Goal: Task Accomplishment & Management: Complete application form

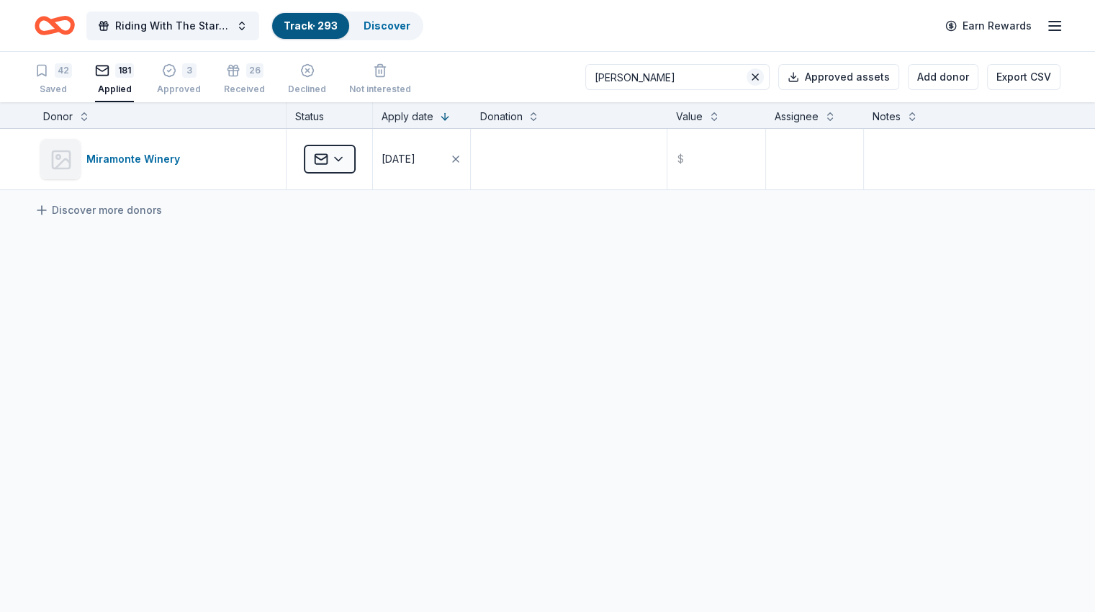
click at [747, 78] on button at bounding box center [755, 76] width 17 height 17
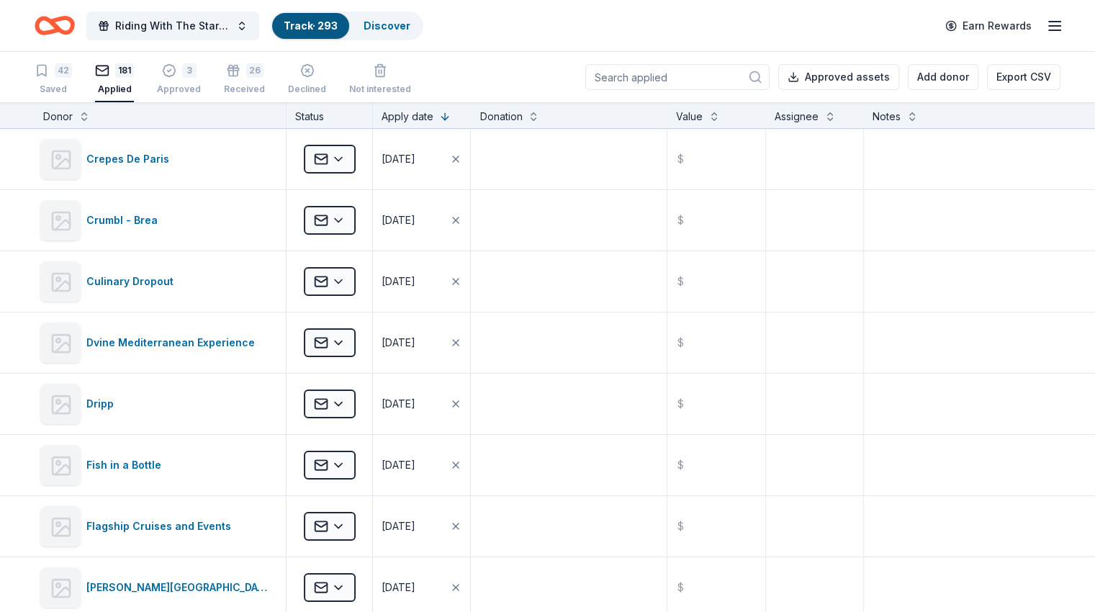
click at [611, 78] on input at bounding box center [677, 77] width 184 height 26
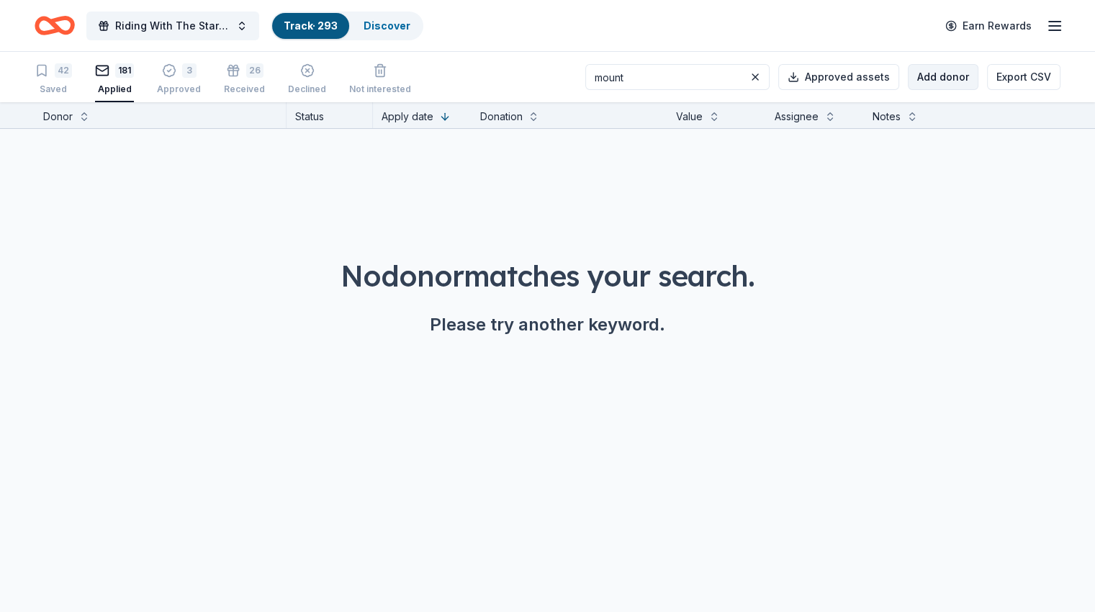
type input "mount"
click at [932, 87] on button "Add donor" at bounding box center [943, 77] width 71 height 26
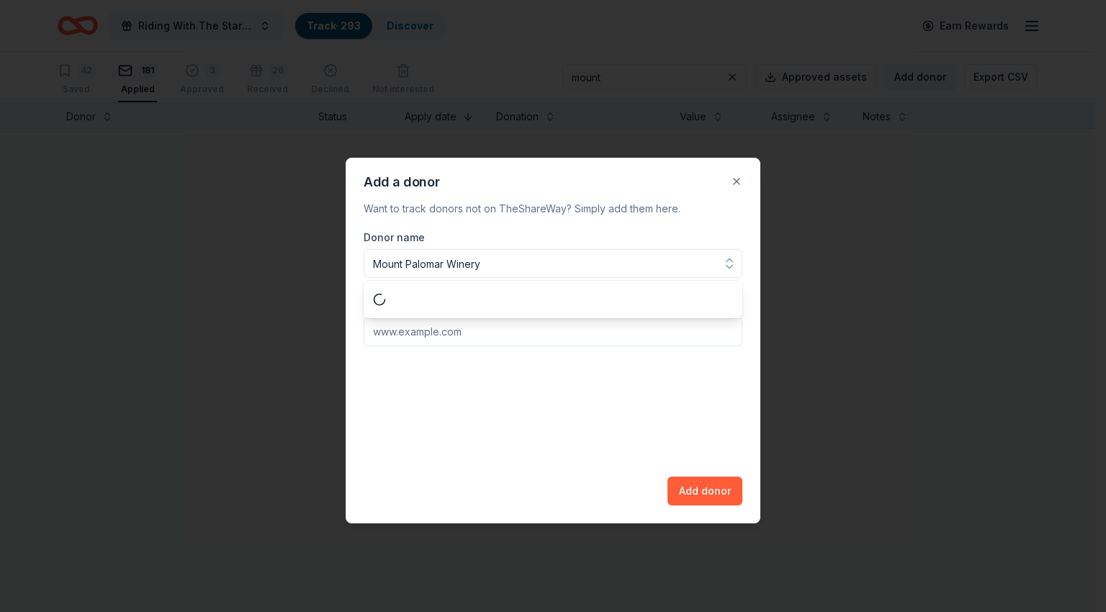
type input "Mount Palomar Winery"
paste input "[URL][DOMAIN_NAME]"
type input "[URL][DOMAIN_NAME]"
click at [709, 498] on button "Add donor" at bounding box center [705, 491] width 75 height 29
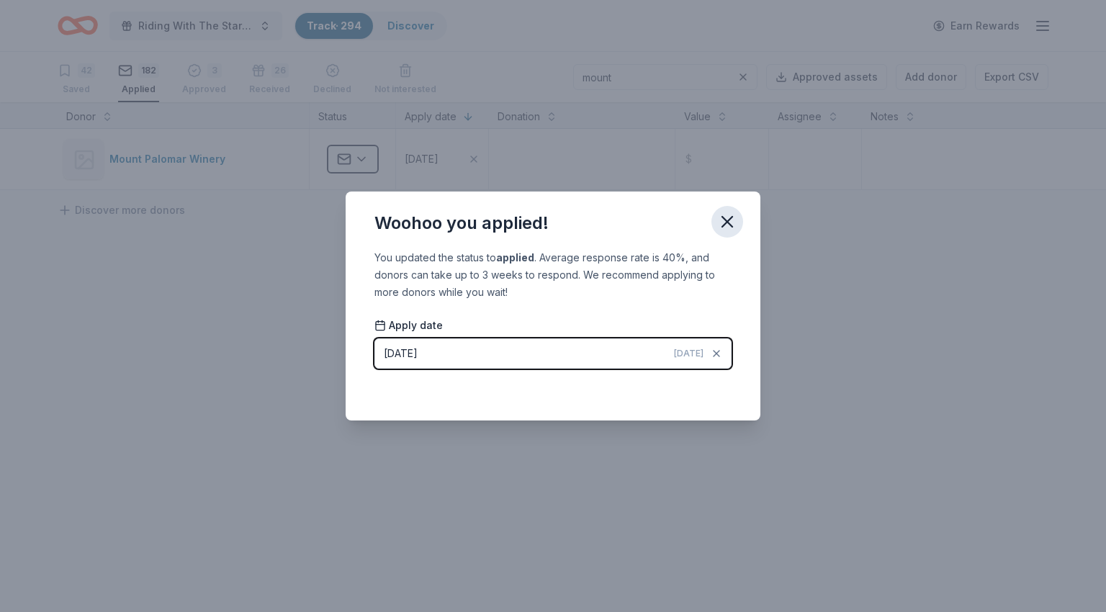
click at [722, 217] on icon "button" at bounding box center [727, 222] width 20 height 20
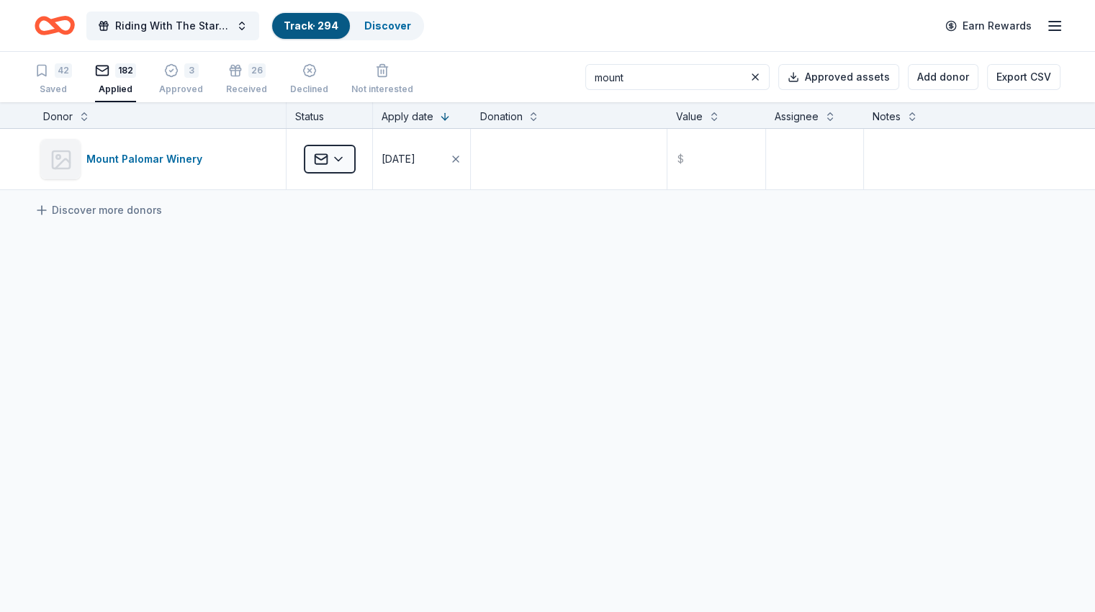
click at [639, 78] on input "mount" at bounding box center [677, 77] width 184 height 26
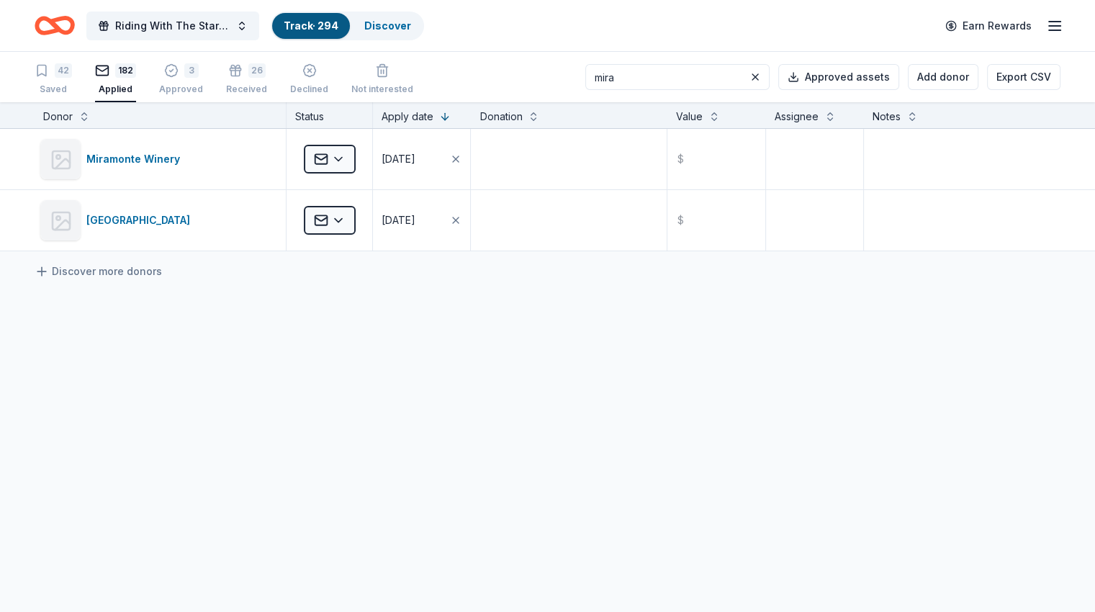
click at [611, 77] on input "mira" at bounding box center [677, 77] width 184 height 26
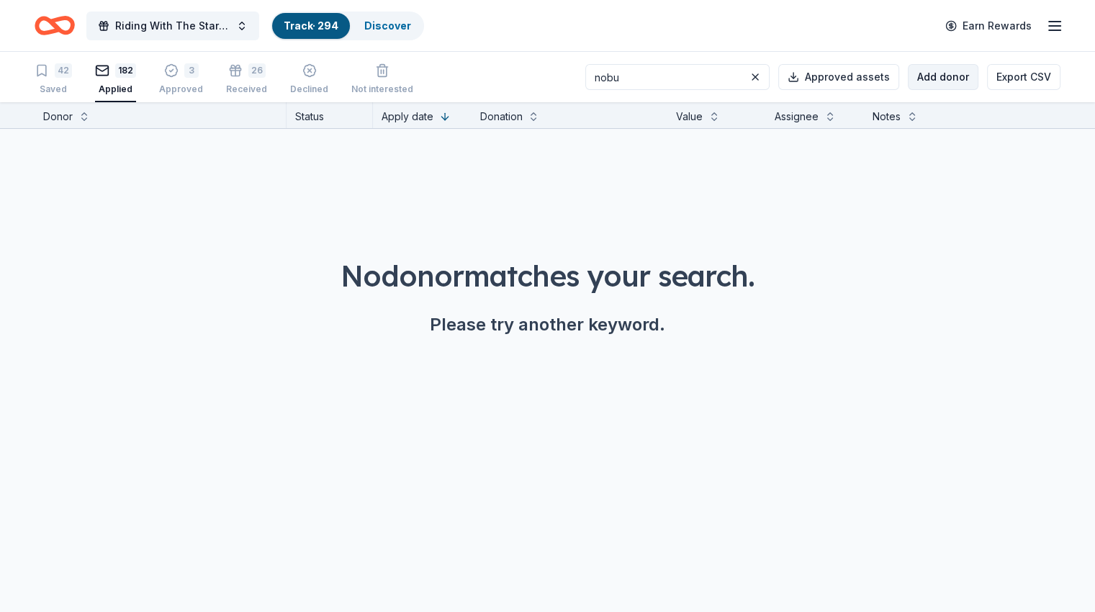
type input "nobu"
click at [930, 72] on button "Add donor" at bounding box center [943, 77] width 71 height 26
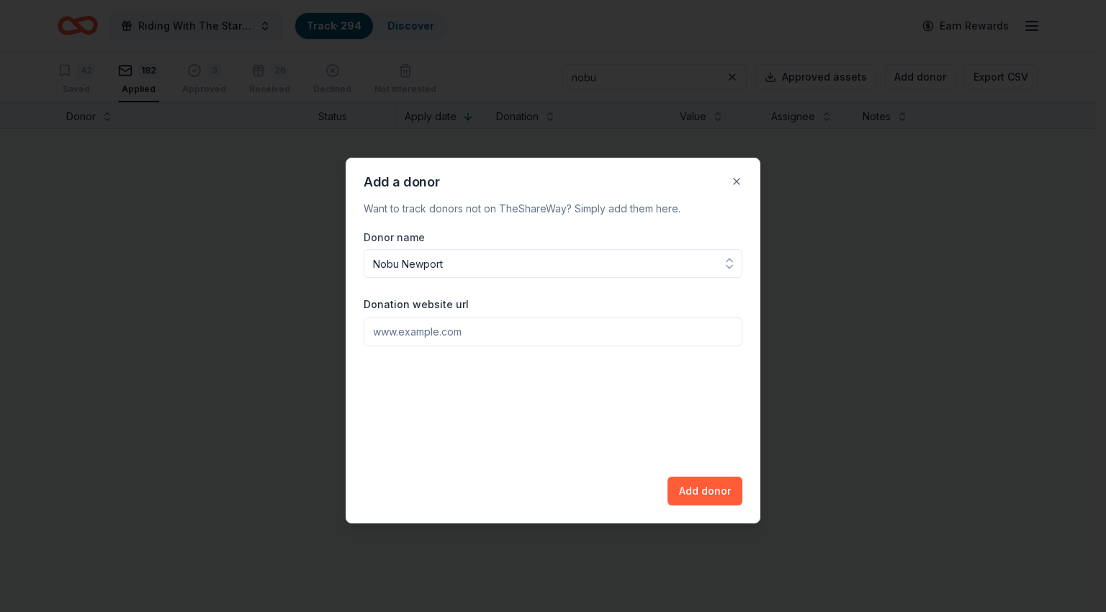
type input "Nobu Newport"
paste input "[URL][DOMAIN_NAME]"
type input "[URL][DOMAIN_NAME]"
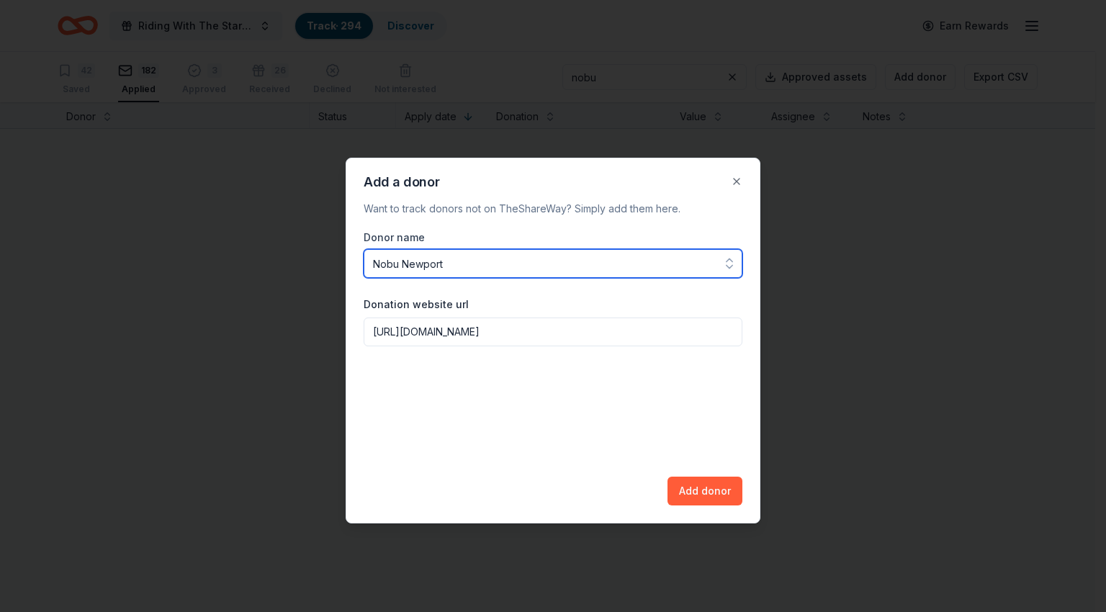
click at [485, 260] on input "Nobu Newport" at bounding box center [553, 263] width 379 height 29
type input "Nobu [GEOGRAPHIC_DATA]"
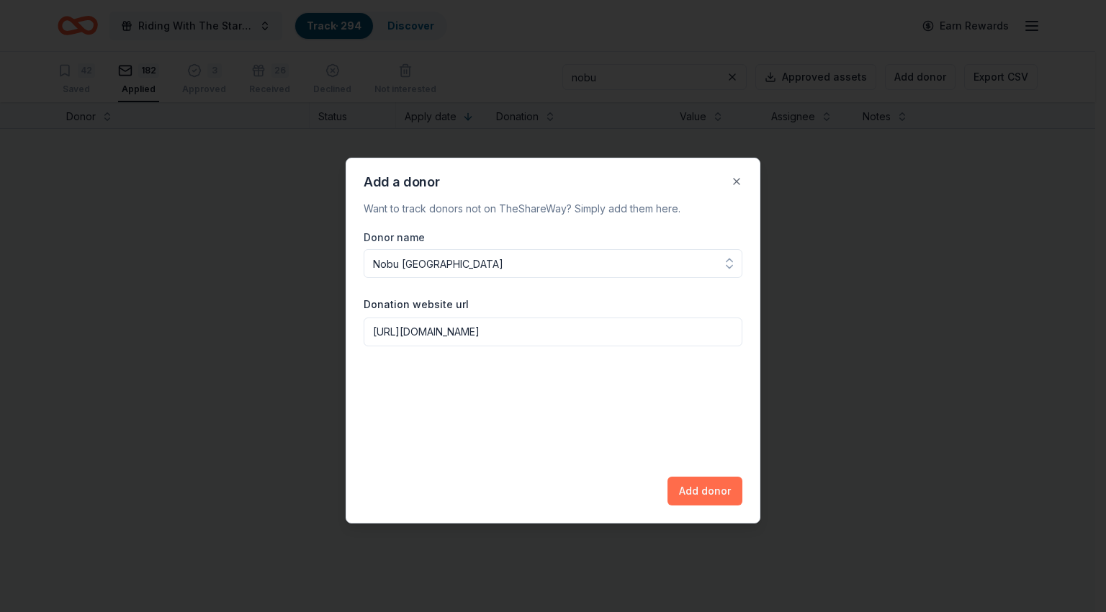
click at [719, 486] on button "Add donor" at bounding box center [705, 491] width 75 height 29
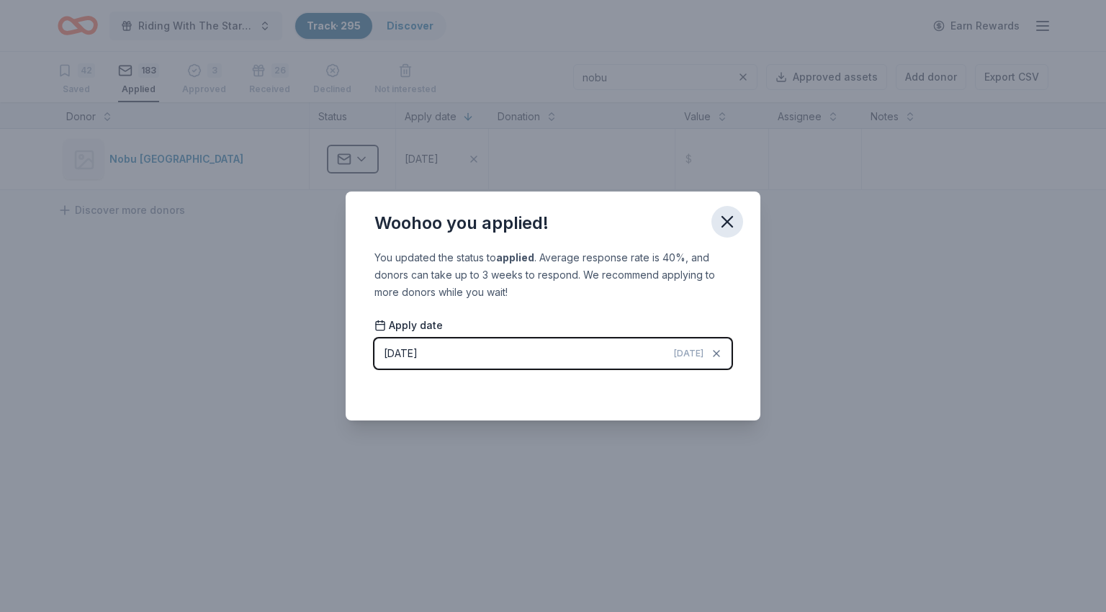
click at [729, 228] on icon "button" at bounding box center [727, 222] width 20 height 20
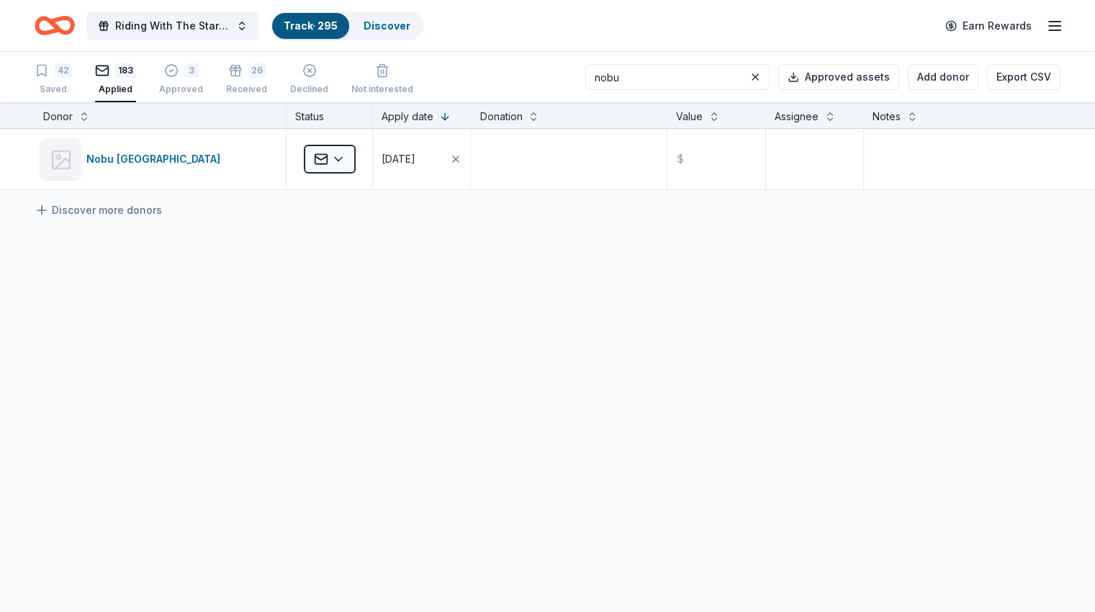
click at [639, 72] on input "nobu" at bounding box center [677, 77] width 184 height 26
type input "oc"
click at [913, 73] on button "Add donor" at bounding box center [943, 77] width 71 height 26
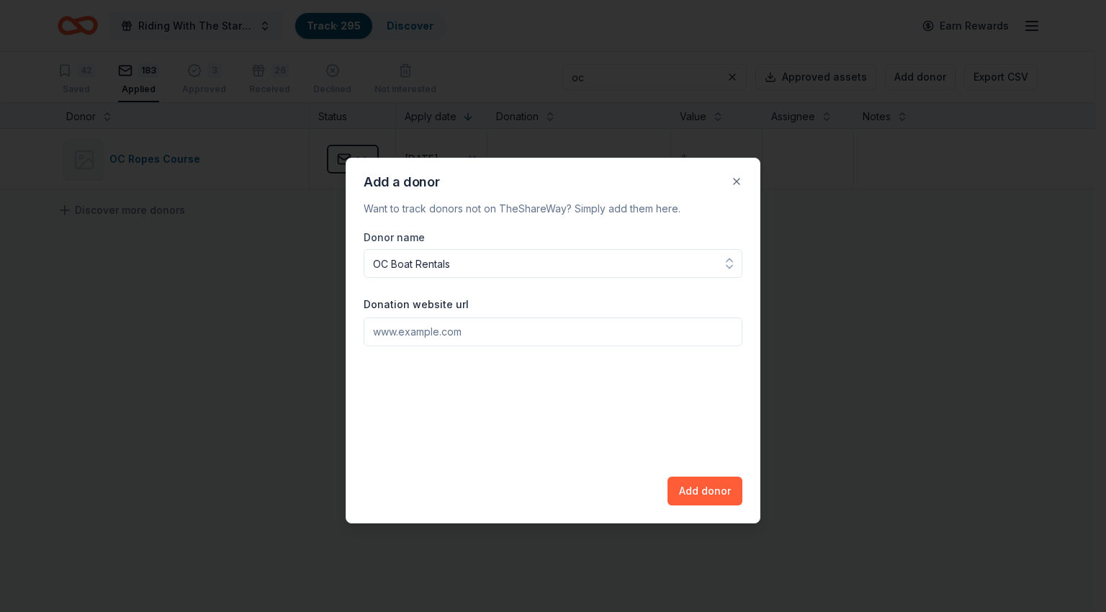
type input "OC Boat Rentals"
click at [602, 335] on input "Donation website url" at bounding box center [553, 332] width 379 height 29
paste input "[URL][DOMAIN_NAME]"
type input "[URL][DOMAIN_NAME]"
click at [696, 494] on button "Add donor" at bounding box center [705, 491] width 75 height 29
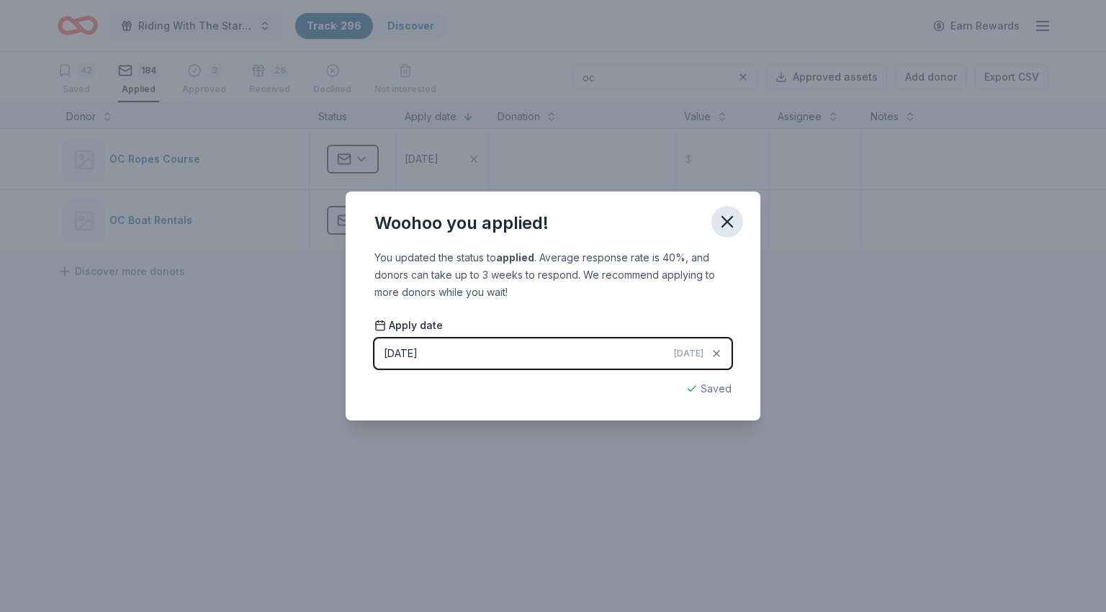
click at [724, 223] on icon "button" at bounding box center [727, 222] width 10 height 10
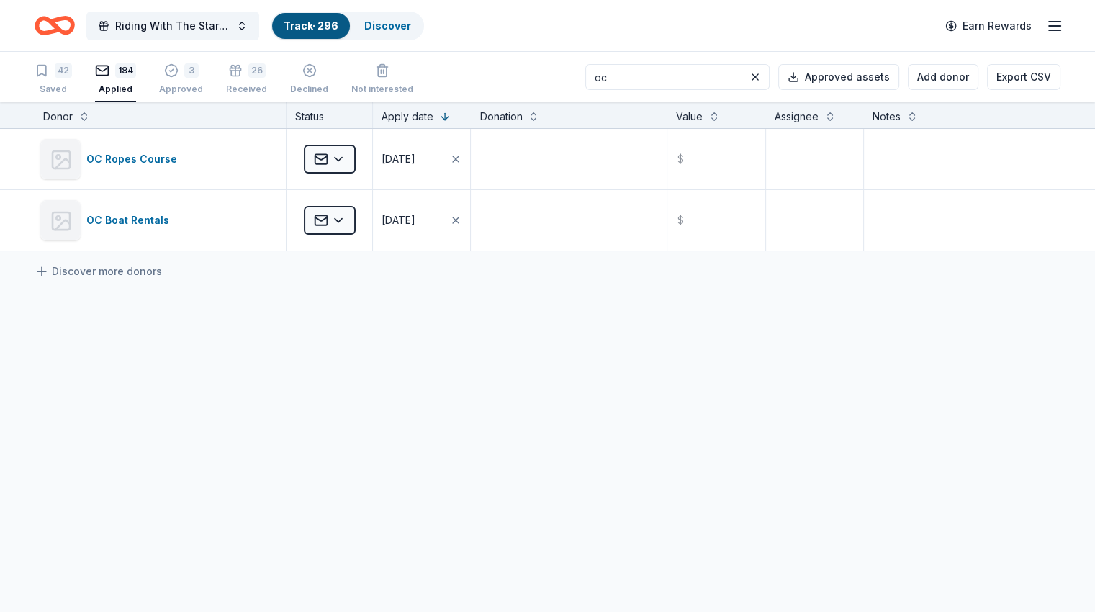
click at [631, 78] on input "oc" at bounding box center [677, 77] width 184 height 26
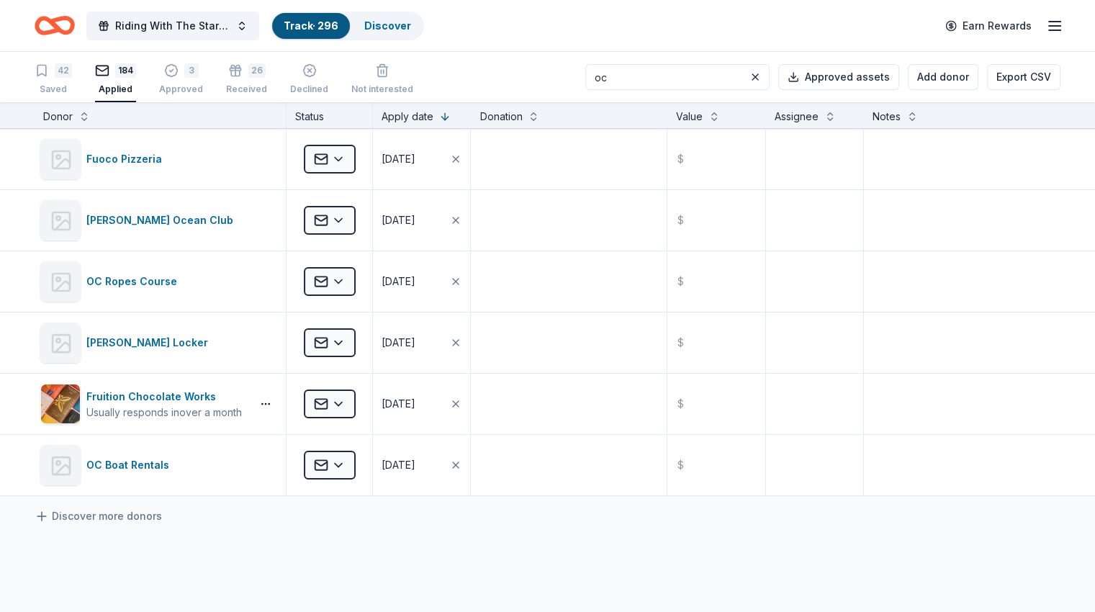
type input "o"
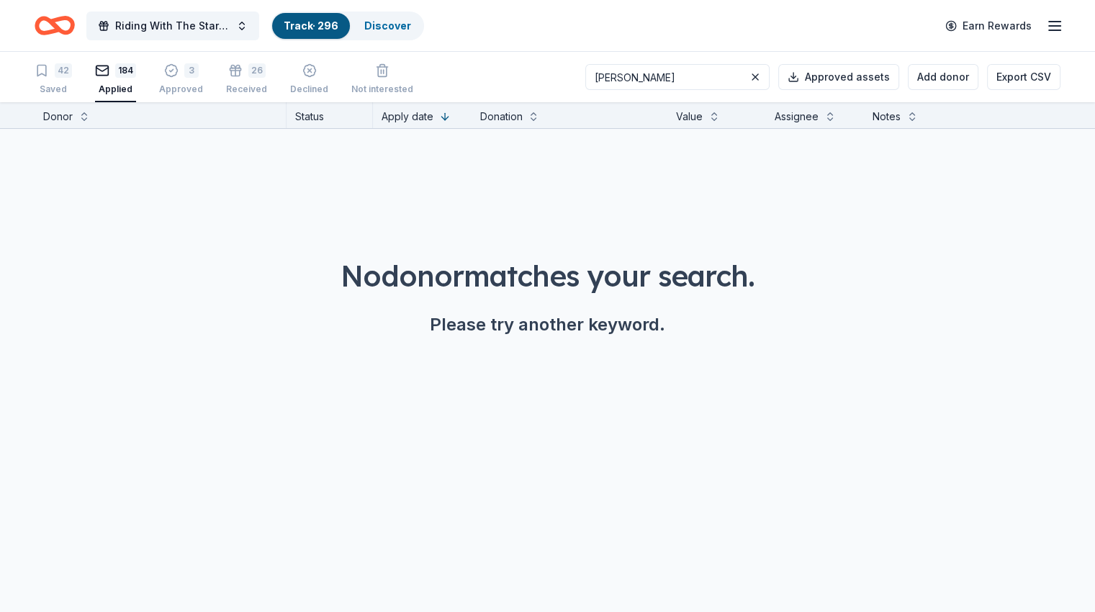
type input "[PERSON_NAME]"
click at [936, 76] on button "Add donor" at bounding box center [943, 77] width 71 height 26
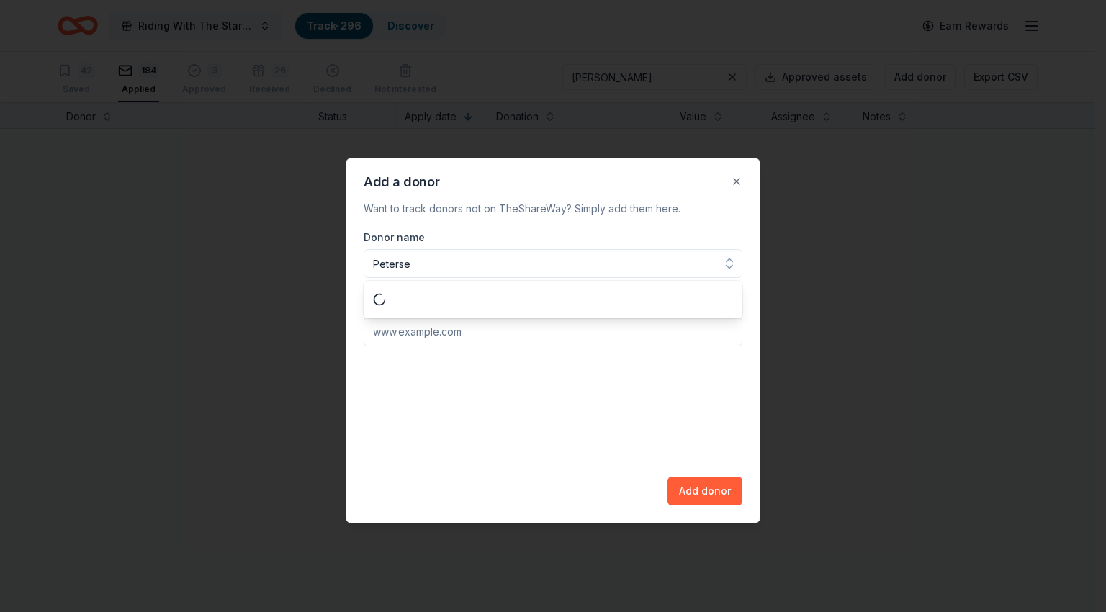
type input "[PERSON_NAME]"
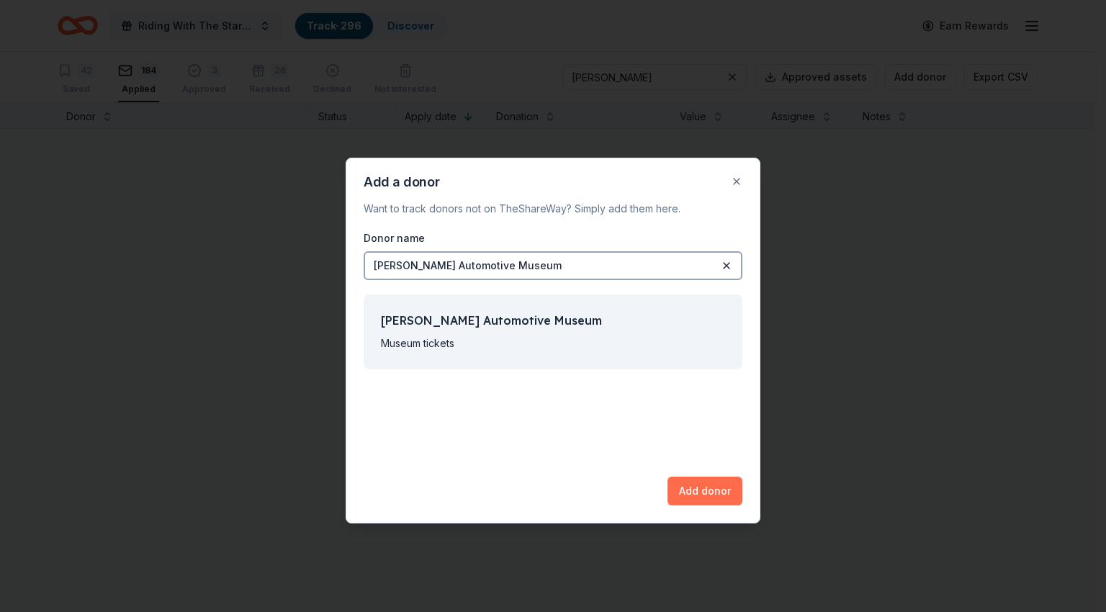
click at [728, 496] on button "Add donor" at bounding box center [705, 491] width 75 height 29
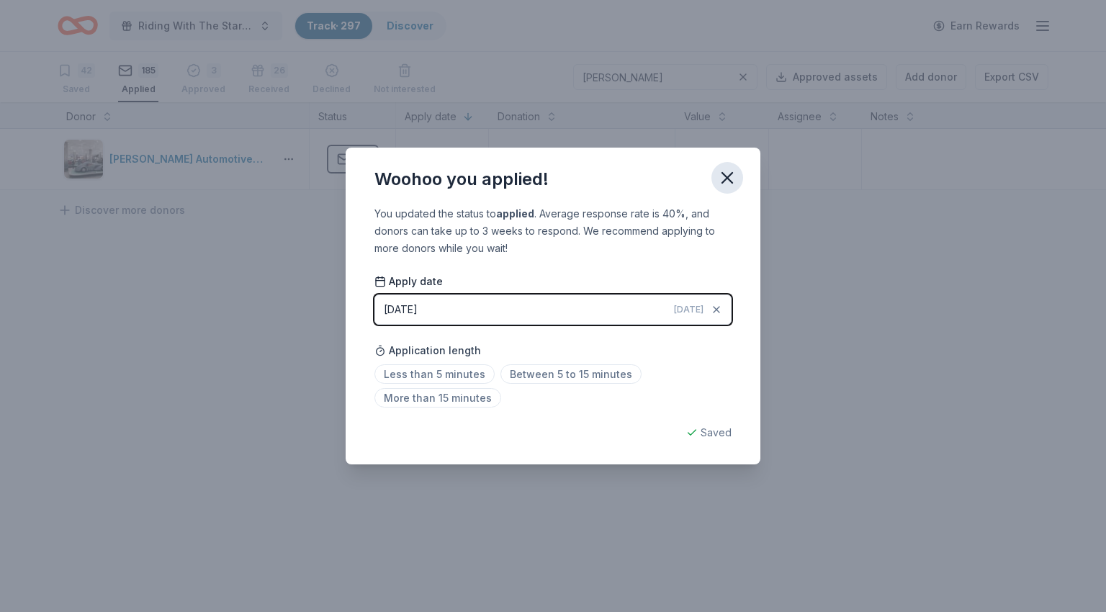
click at [734, 178] on icon "button" at bounding box center [727, 178] width 20 height 20
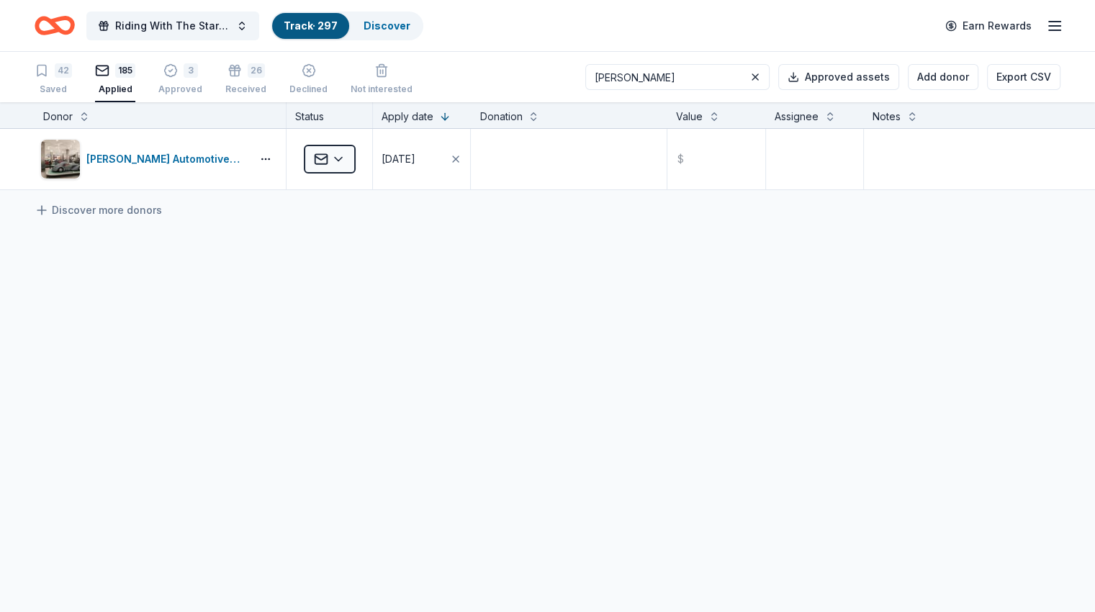
click at [663, 82] on input "[PERSON_NAME]" at bounding box center [677, 77] width 184 height 26
type input "[GEOGRAPHIC_DATA]"
click at [912, 75] on button "Add donor" at bounding box center [943, 77] width 71 height 26
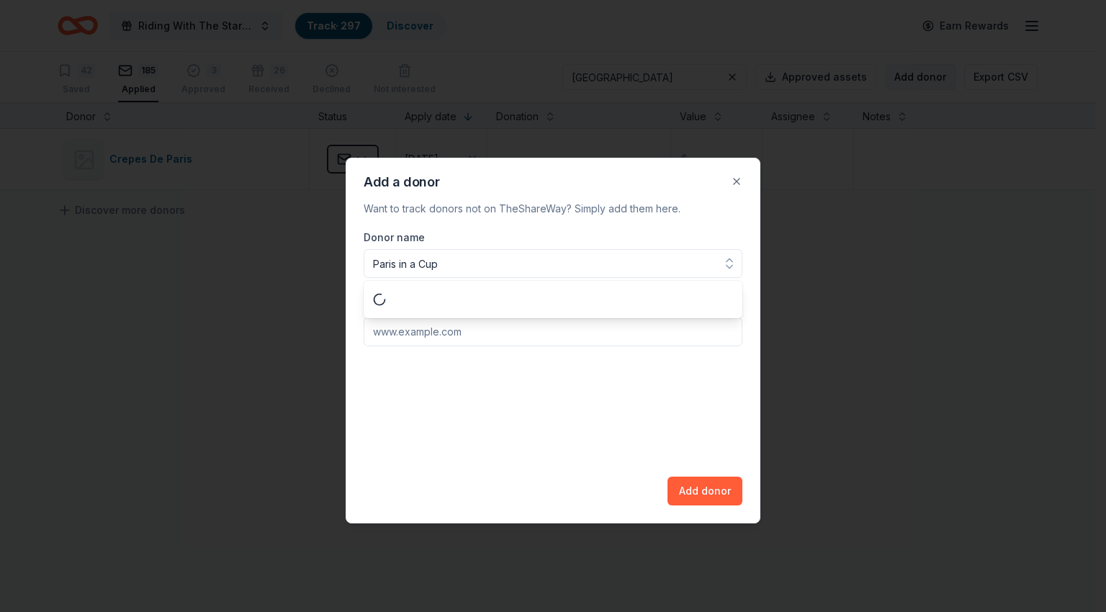
type input "Paris in a Cup"
paste input "[URL][DOMAIN_NAME]"
type input "[URL][DOMAIN_NAME]"
click at [683, 485] on button "Add donor" at bounding box center [705, 491] width 75 height 29
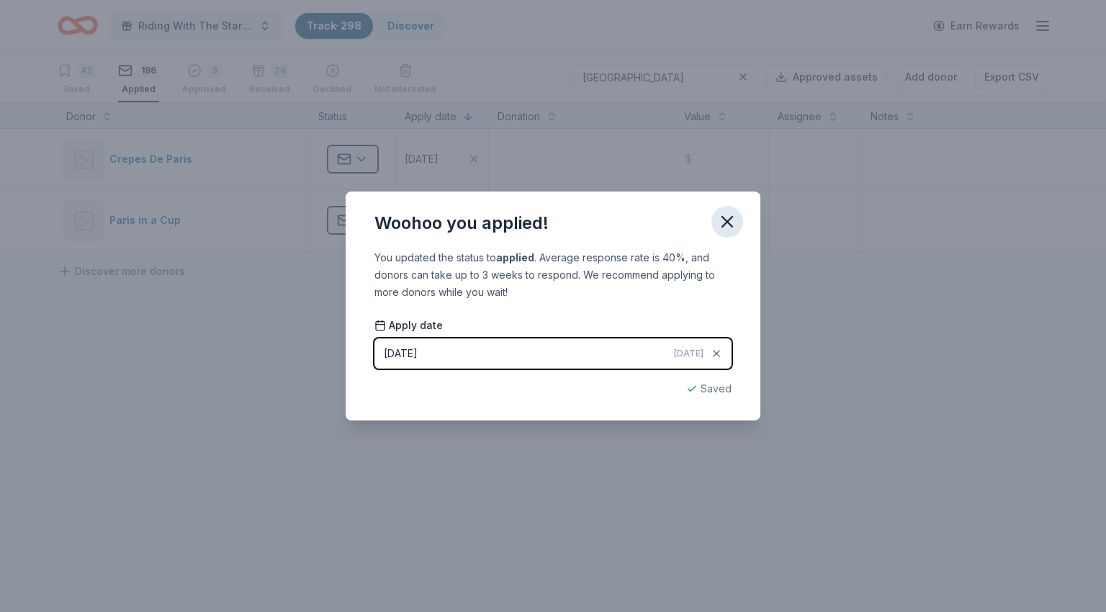
click at [729, 225] on icon "button" at bounding box center [727, 222] width 20 height 20
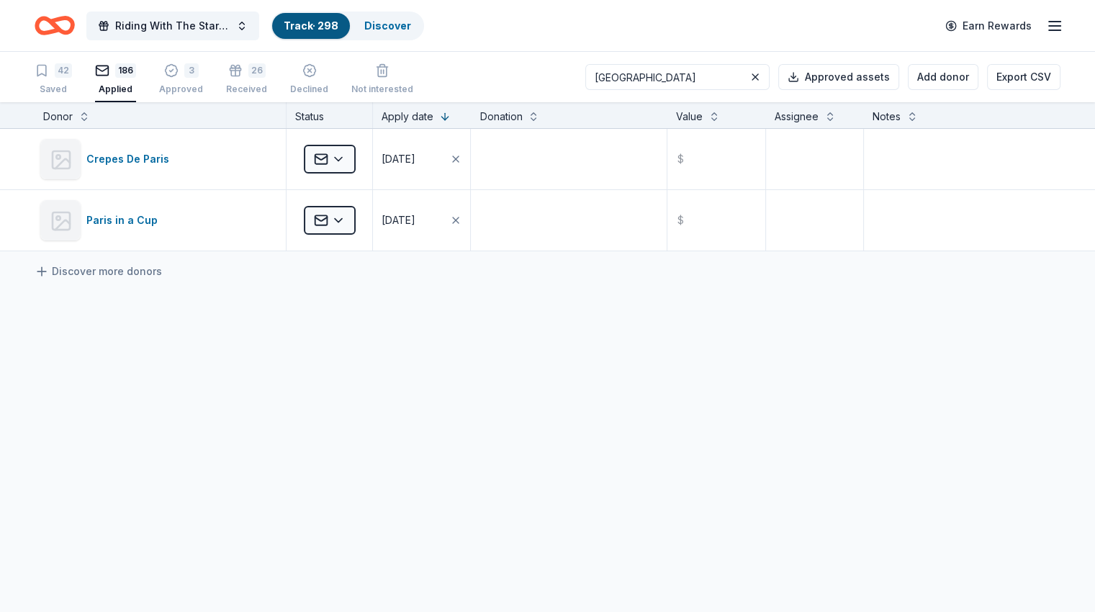
click at [628, 73] on input "[GEOGRAPHIC_DATA]" at bounding box center [677, 77] width 184 height 26
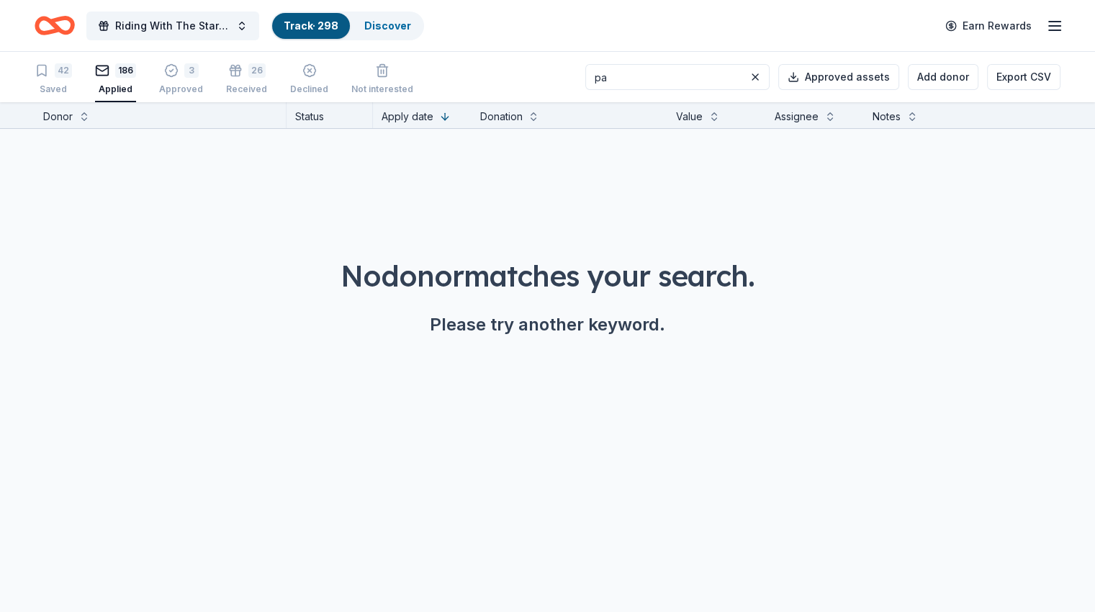
type input "p"
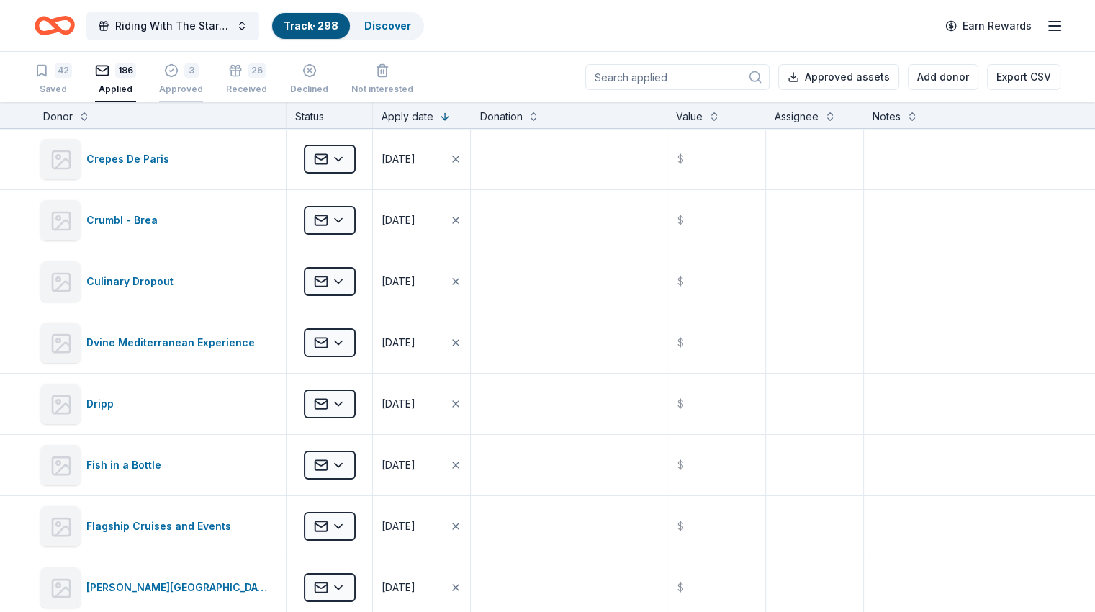
click at [203, 87] on div "Approved" at bounding box center [181, 90] width 44 height 12
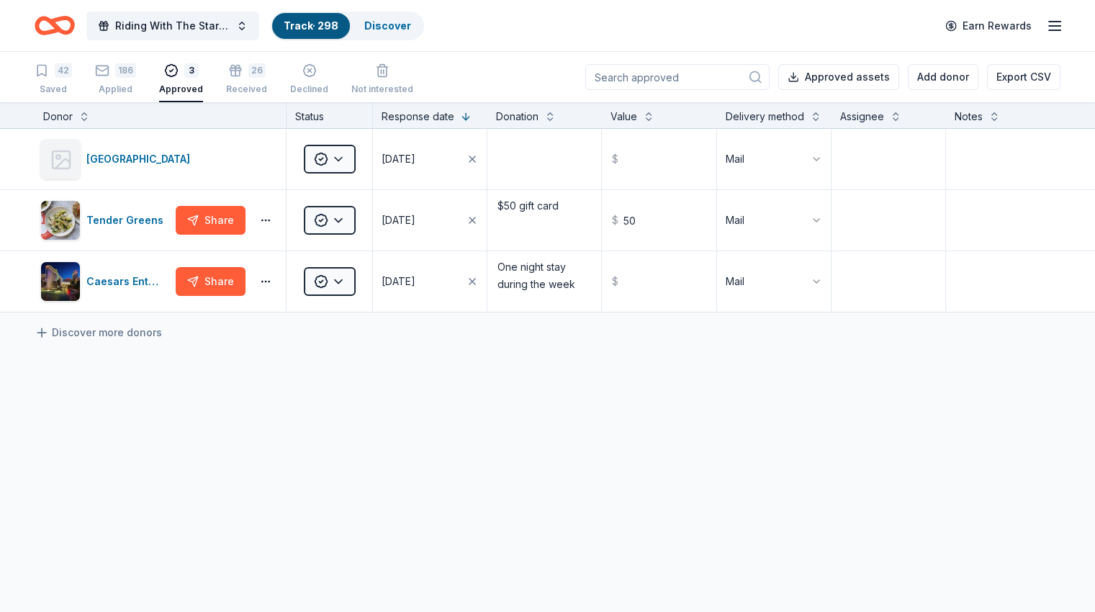
click at [286, 84] on div "42 Saved 186 Applied 3 Approved 26 Received Declined Not interested" at bounding box center [224, 80] width 379 height 45
click at [241, 86] on div "42 Saved 186 Applied 3 Approved 26 Received Declined Not interested" at bounding box center [224, 80] width 379 height 45
click at [256, 84] on div "Received" at bounding box center [246, 90] width 41 height 12
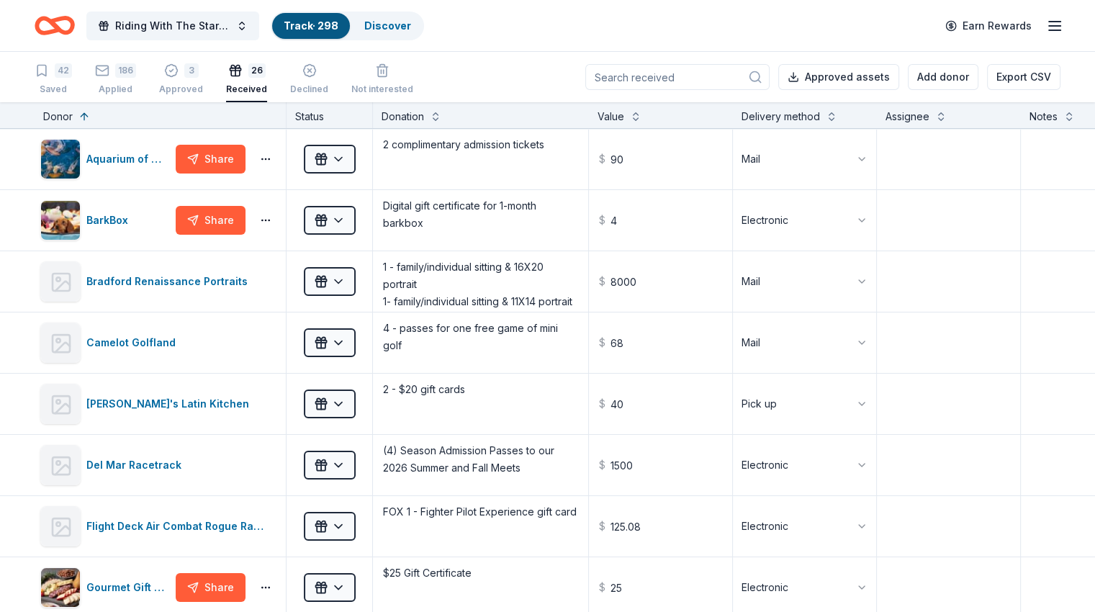
click at [655, 81] on input at bounding box center [677, 77] width 184 height 26
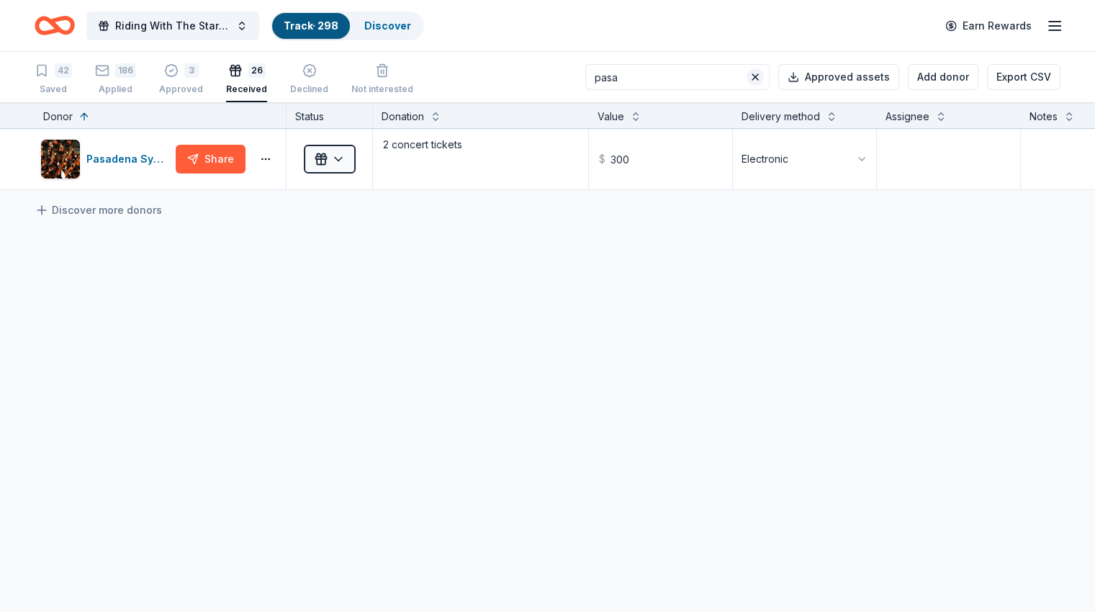
type input "pasa"
click at [747, 73] on button at bounding box center [755, 76] width 17 height 17
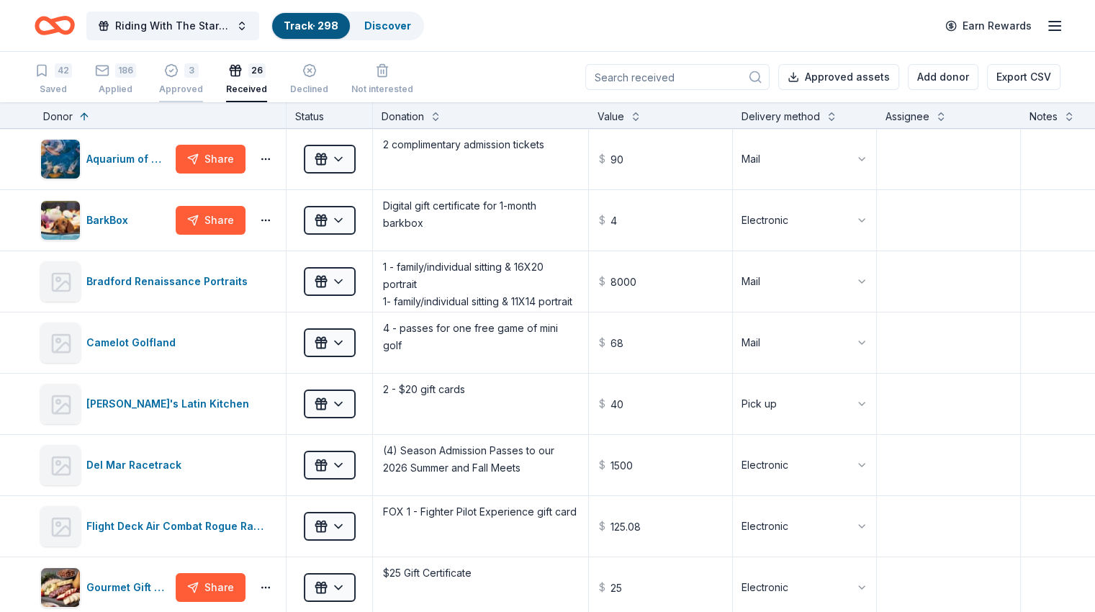
click at [203, 73] on div "3" at bounding box center [181, 70] width 44 height 14
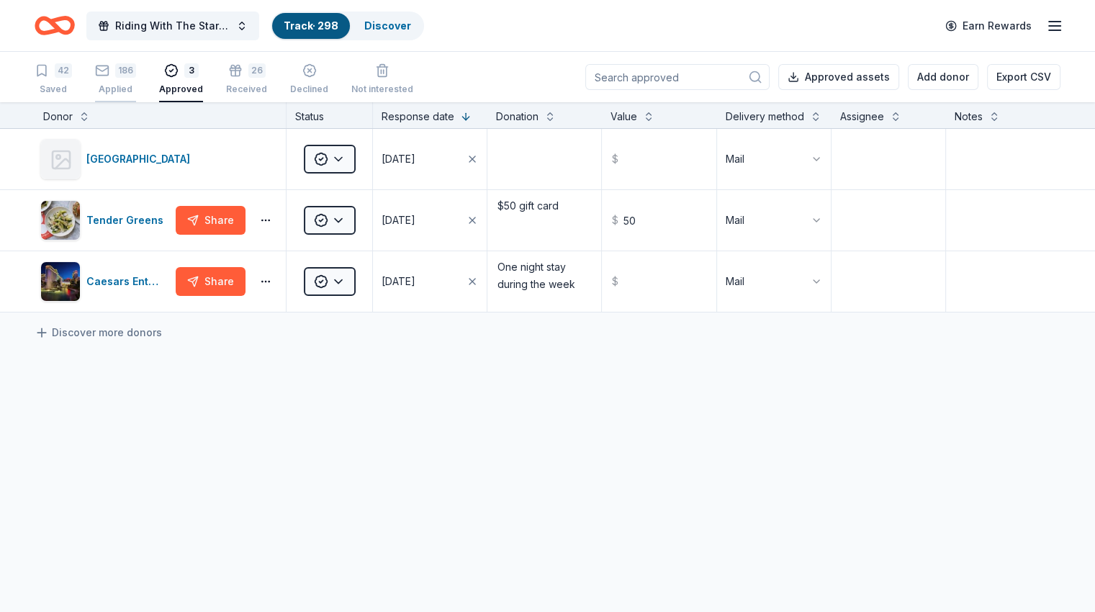
click at [135, 84] on div "Applied" at bounding box center [115, 90] width 41 height 12
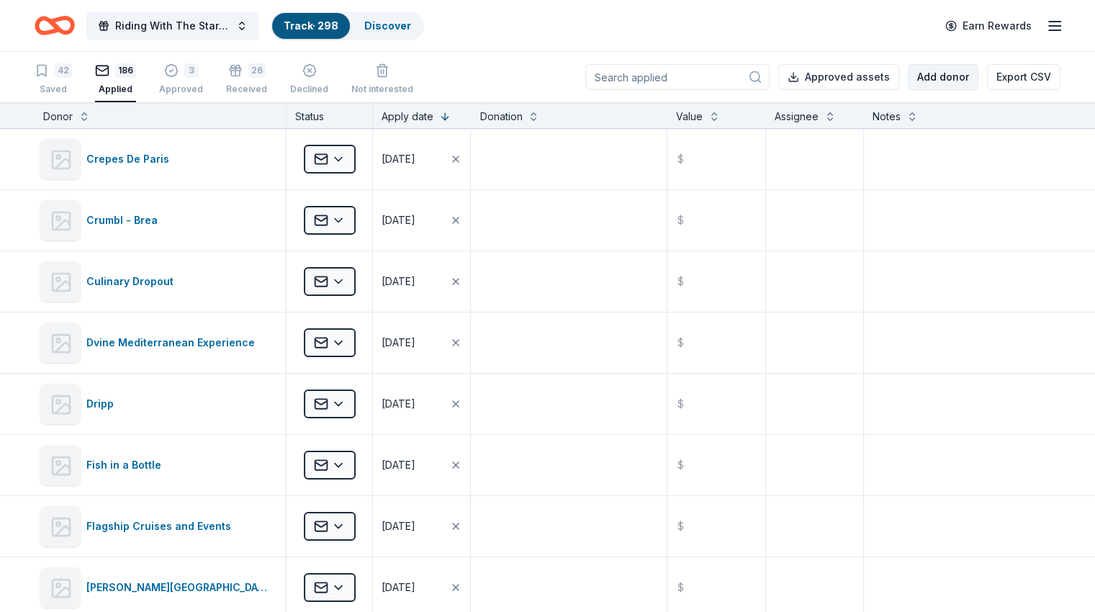
click at [940, 83] on button "Add donor" at bounding box center [943, 77] width 71 height 26
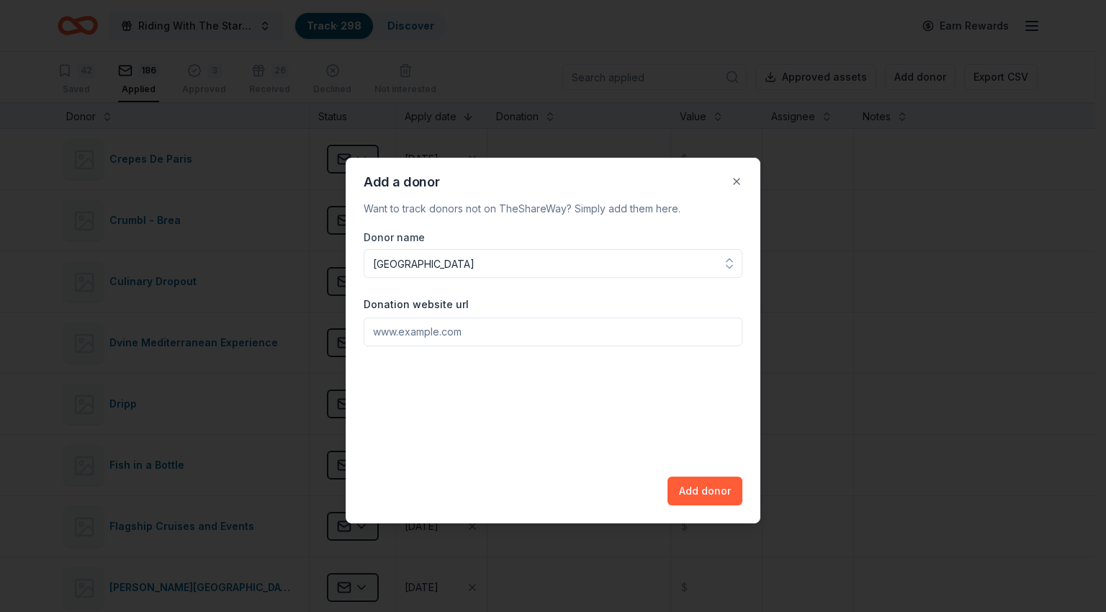
type input "[GEOGRAPHIC_DATA]"
paste input "[URL][DOMAIN_NAME]"
type input "[URL][DOMAIN_NAME]"
click at [719, 498] on button "Add donor" at bounding box center [705, 491] width 75 height 29
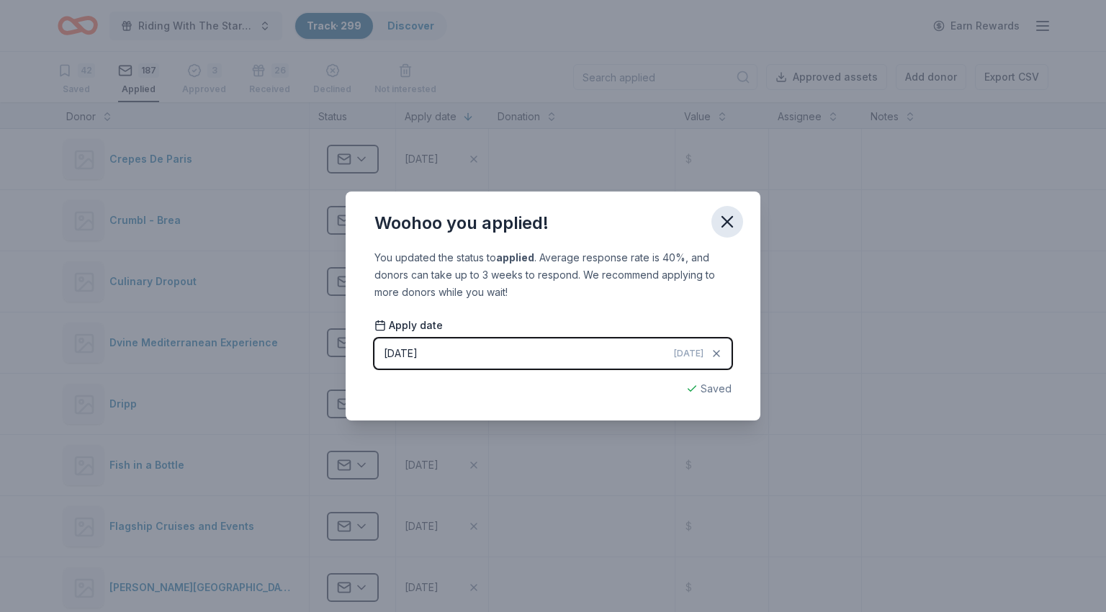
click at [724, 225] on icon "button" at bounding box center [727, 222] width 10 height 10
